Goal: Transaction & Acquisition: Download file/media

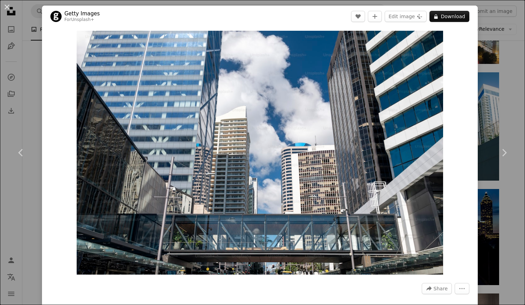
scroll to position [0, 189]
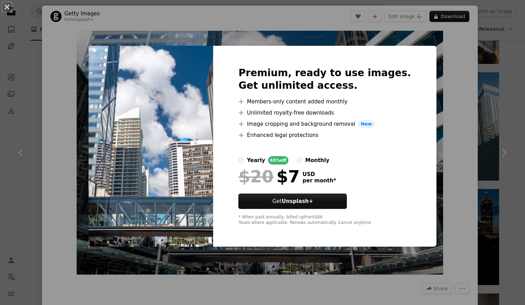
click at [437, 160] on div "An X shape Premium, ready to use images. Get unlimited access. A plus sign Memb…" at bounding box center [262, 152] width 525 height 305
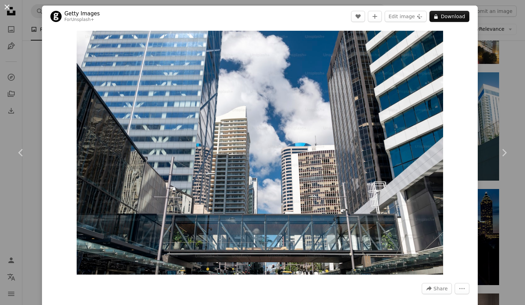
click at [7, 8] on button "An X shape" at bounding box center [7, 7] width 8 height 8
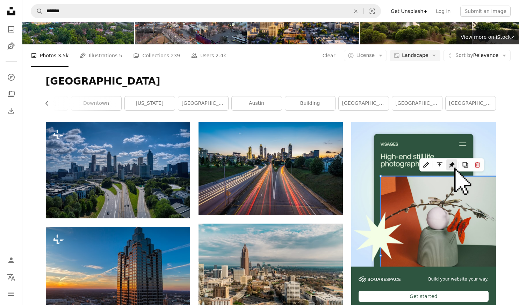
scroll to position [54, 0]
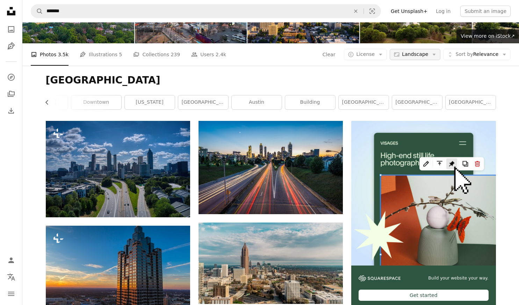
click at [424, 55] on span "Landscape" at bounding box center [415, 54] width 26 height 7
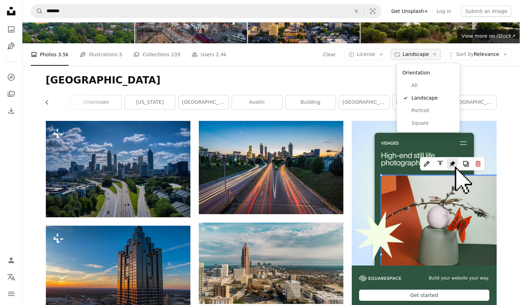
click at [425, 54] on span "Landscape" at bounding box center [415, 54] width 26 height 7
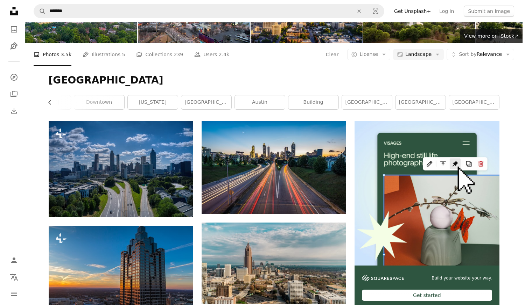
scroll to position [524, 0]
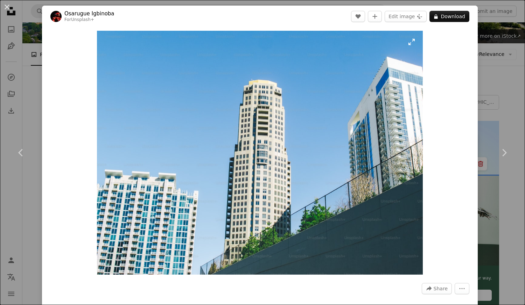
click at [292, 168] on img "Zoom in on this image" at bounding box center [260, 153] width 326 height 244
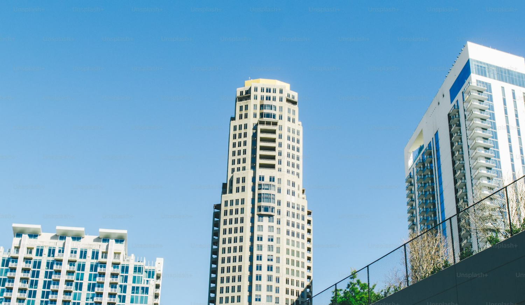
scroll to position [40, 0]
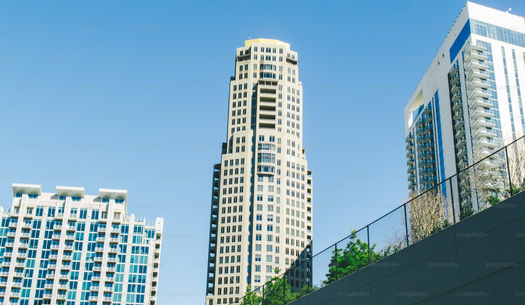
click at [292, 168] on img "Zoom out on this image" at bounding box center [262, 156] width 525 height 394
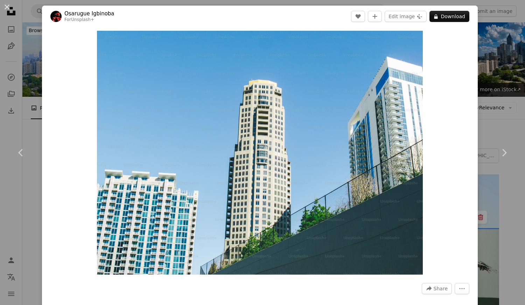
scroll to position [267, 0]
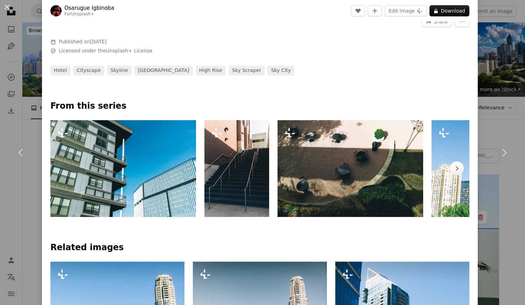
click at [505, 110] on div "An X shape Chevron left Chevron right [PERSON_NAME] For Unsplash+ A heart A plu…" at bounding box center [262, 152] width 525 height 305
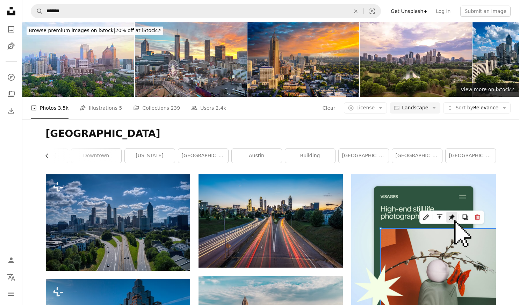
scroll to position [641, 0]
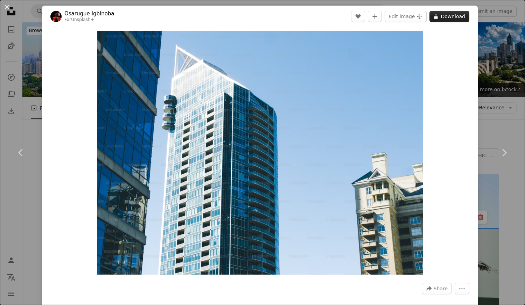
click at [436, 21] on button "A lock Download" at bounding box center [449, 16] width 40 height 11
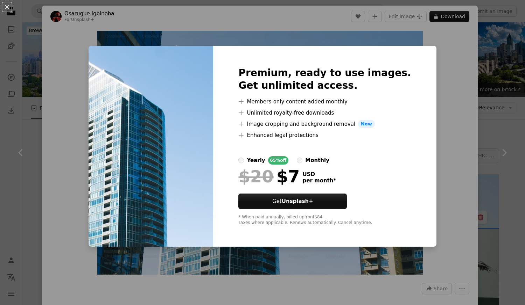
click at [443, 156] on div "An X shape Premium, ready to use images. Get unlimited access. A plus sign Memb…" at bounding box center [262, 152] width 525 height 305
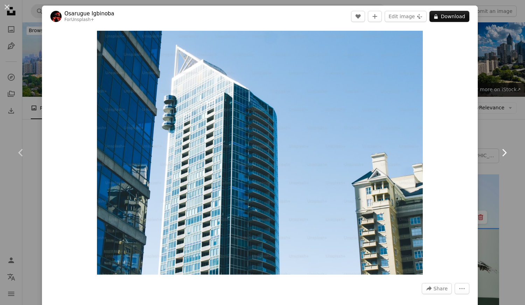
click at [508, 157] on link "Chevron right" at bounding box center [504, 152] width 42 height 67
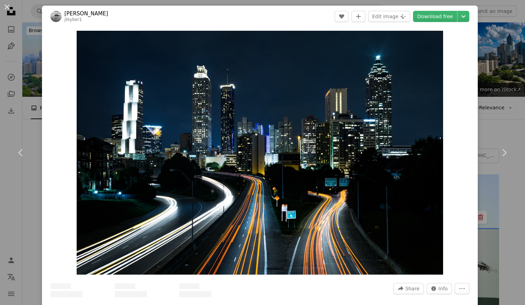
click at [502, 195] on div "An X shape Chevron left Chevron right [PERSON_NAME] jtkyber1 A heart A plus sig…" at bounding box center [262, 152] width 525 height 305
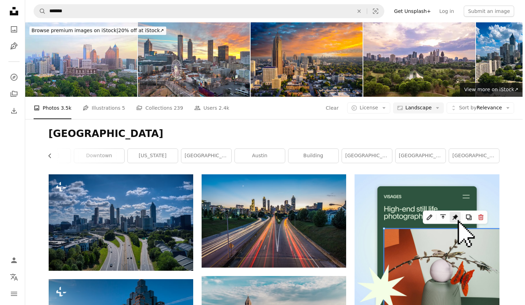
scroll to position [707, 0]
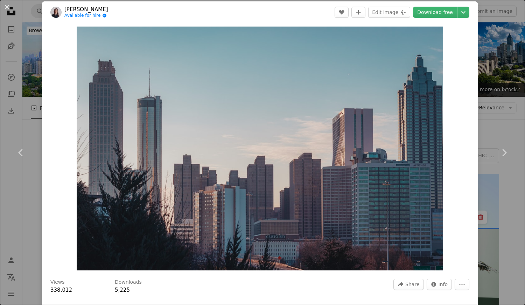
scroll to position [4, 0]
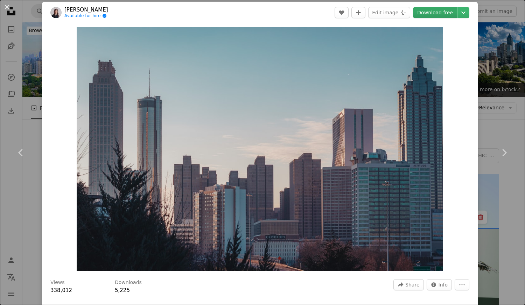
click at [434, 16] on link "Download free" at bounding box center [435, 12] width 44 height 11
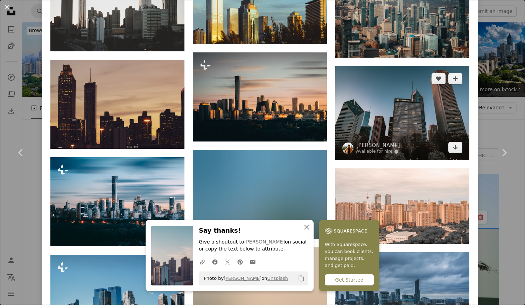
scroll to position [564, 0]
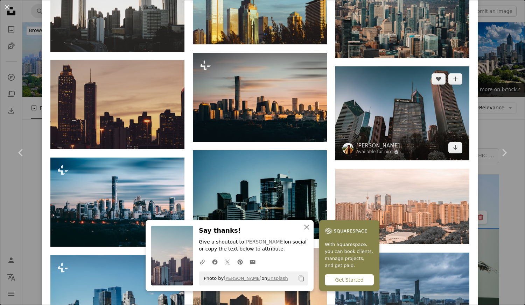
click at [399, 108] on img at bounding box center [402, 113] width 134 height 94
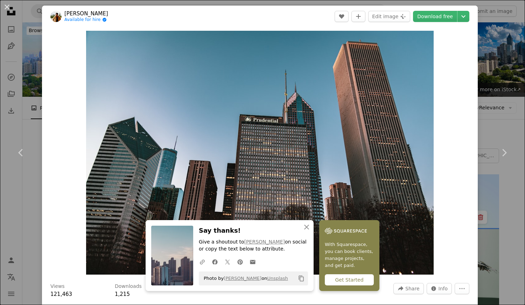
click at [484, 54] on div "An X shape Chevron left Chevron right An X shape Close Say thanks! Give a shout…" at bounding box center [262, 152] width 525 height 305
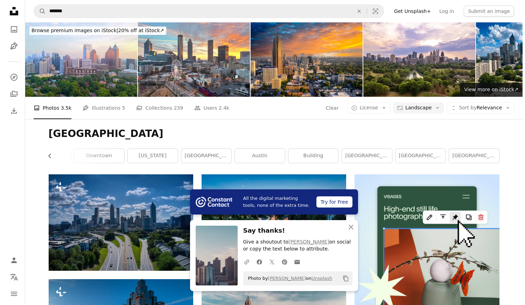
scroll to position [735, 0]
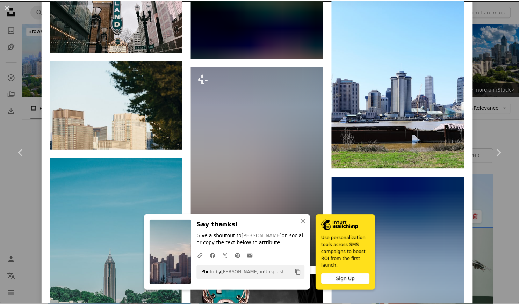
scroll to position [778, 0]
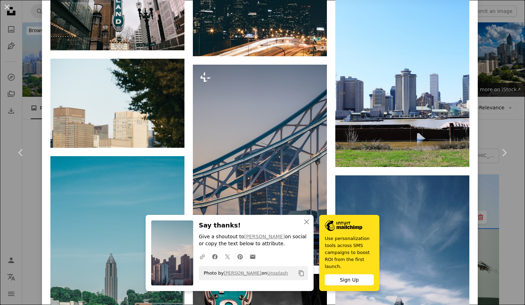
click at [504, 212] on div "An X shape Chevron left Chevron right An X shape Close Say thanks! Give a shout…" at bounding box center [262, 152] width 525 height 305
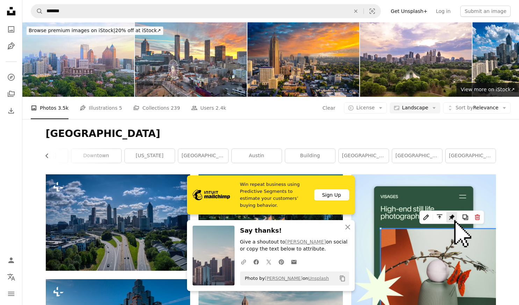
scroll to position [1031, 0]
drag, startPoint x: 477, startPoint y: 235, endPoint x: 514, endPoint y: 229, distance: 37.2
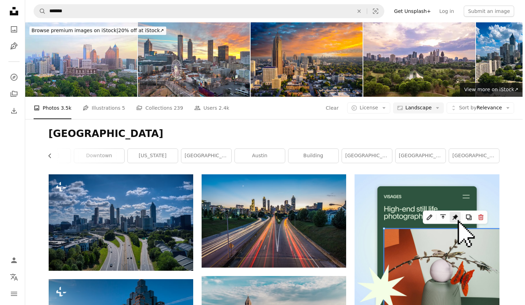
scroll to position [1389, 0]
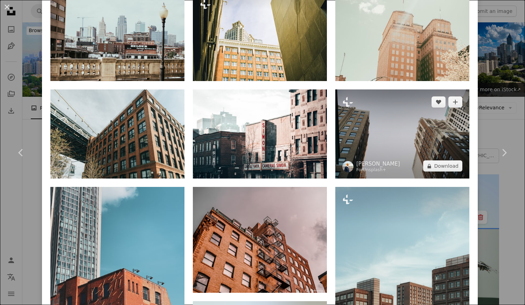
scroll to position [657, 0]
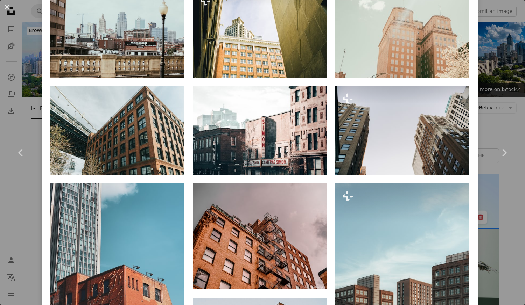
drag, startPoint x: 461, startPoint y: 215, endPoint x: 467, endPoint y: 205, distance: 11.8
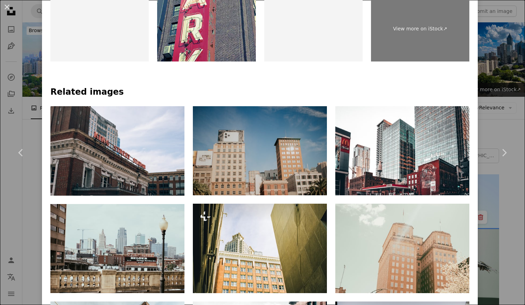
scroll to position [441, 0]
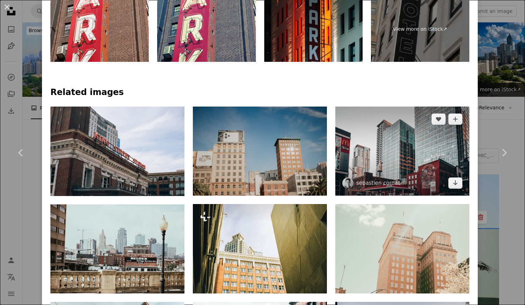
click at [400, 137] on img at bounding box center [402, 151] width 134 height 89
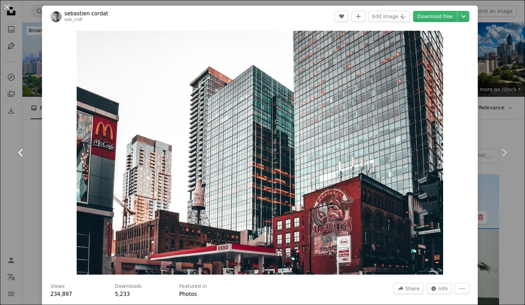
click at [19, 152] on icon at bounding box center [20, 152] width 5 height 7
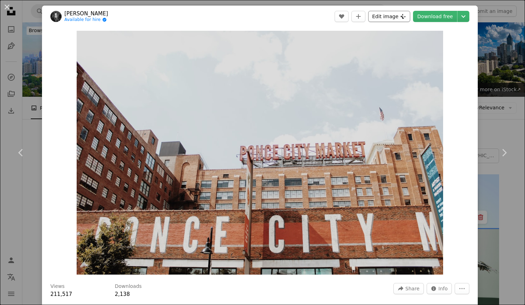
click at [389, 20] on button "Edit image Plus sign for Unsplash+" at bounding box center [389, 16] width 42 height 11
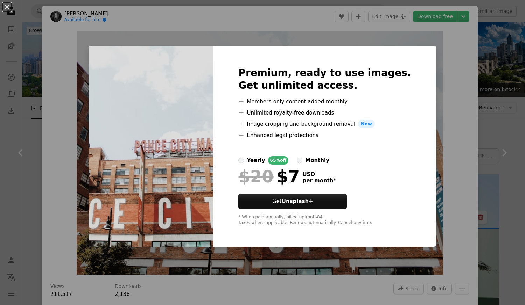
click at [453, 129] on div "An X shape Premium, ready to use images. Get unlimited access. A plus sign Memb…" at bounding box center [262, 152] width 525 height 305
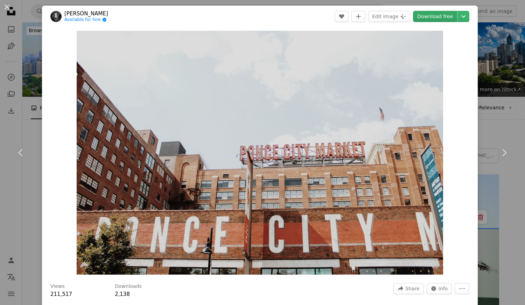
click at [436, 18] on link "Download free" at bounding box center [435, 16] width 44 height 11
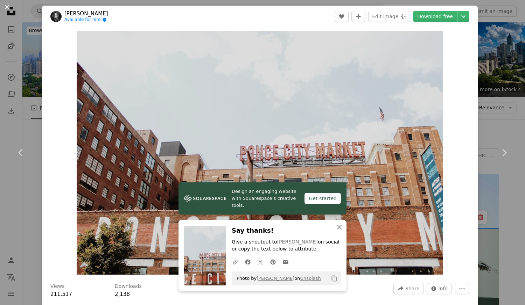
click at [513, 84] on div "An X shape Chevron left Chevron right Design an engaging website with Squarespa…" at bounding box center [262, 152] width 525 height 305
